Goal: Book appointment/travel/reservation

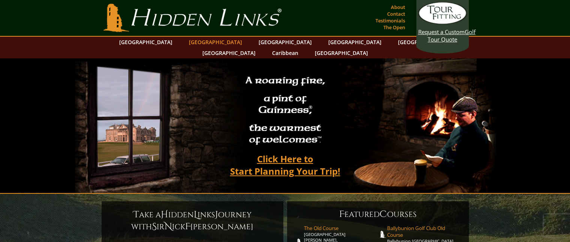
click at [197, 42] on link "[GEOGRAPHIC_DATA]" at bounding box center [215, 42] width 61 height 11
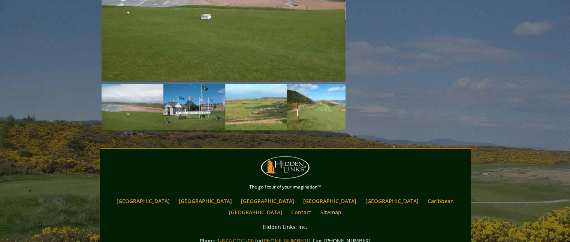
scroll to position [1223, 0]
